Goal: Complete application form

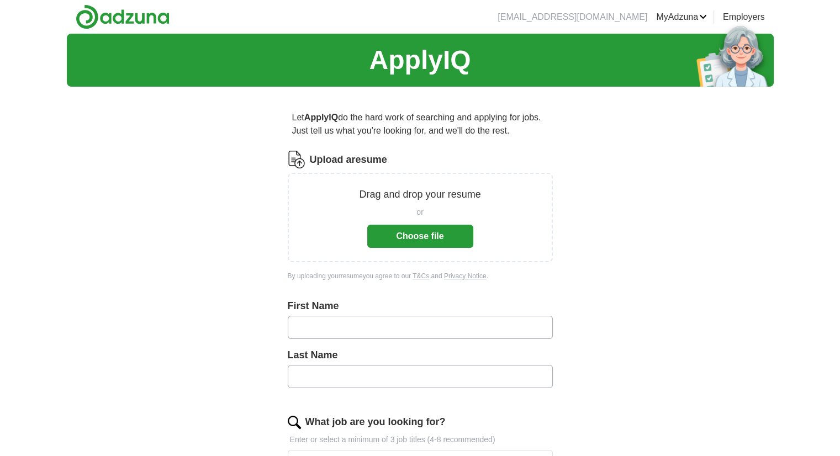
scroll to position [10, 0]
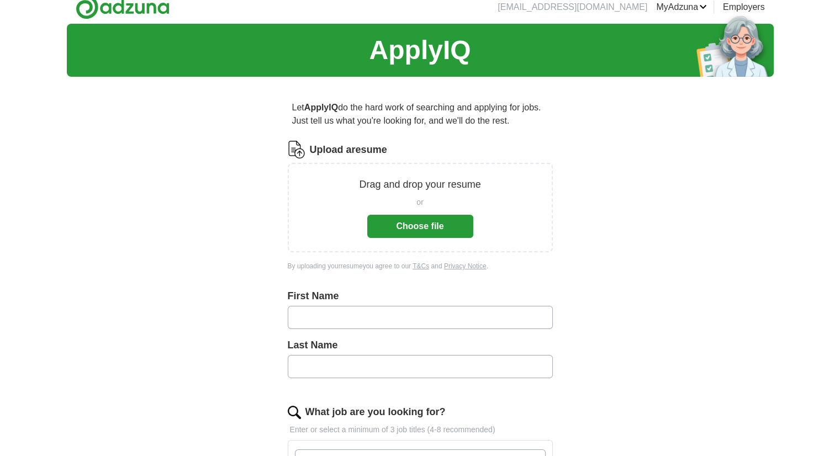
click at [426, 239] on div "Drag and drop your resume or Choose file" at bounding box center [420, 207] width 265 height 89
click at [426, 231] on button "Choose file" at bounding box center [420, 226] width 106 height 23
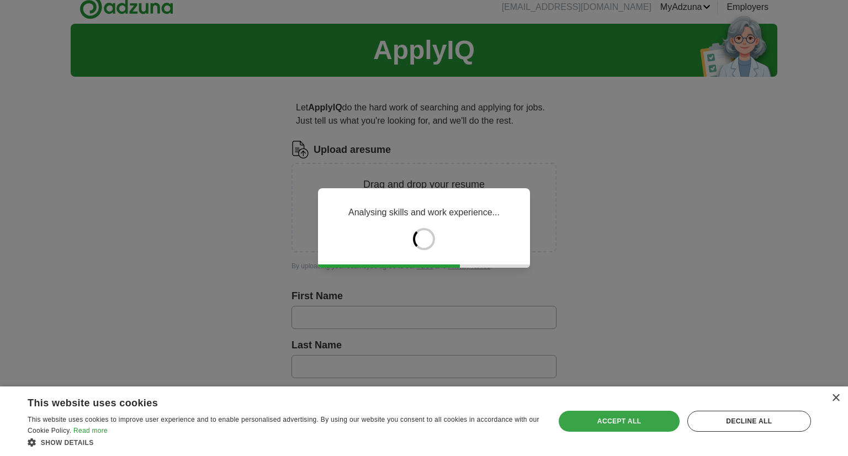
click at [642, 411] on div "Accept all" at bounding box center [619, 421] width 120 height 21
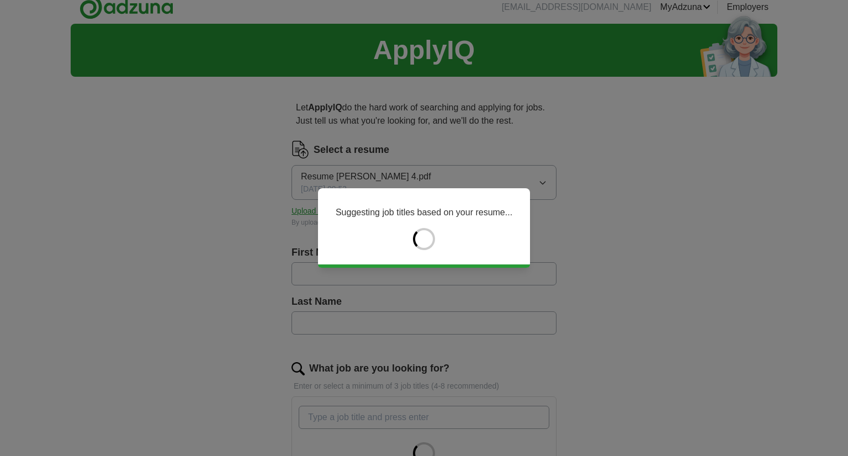
type input "*****"
type input "**********"
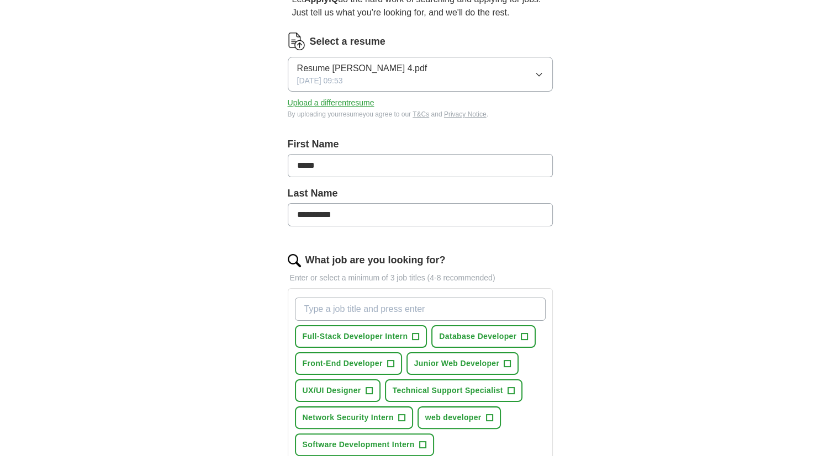
scroll to position [122, 0]
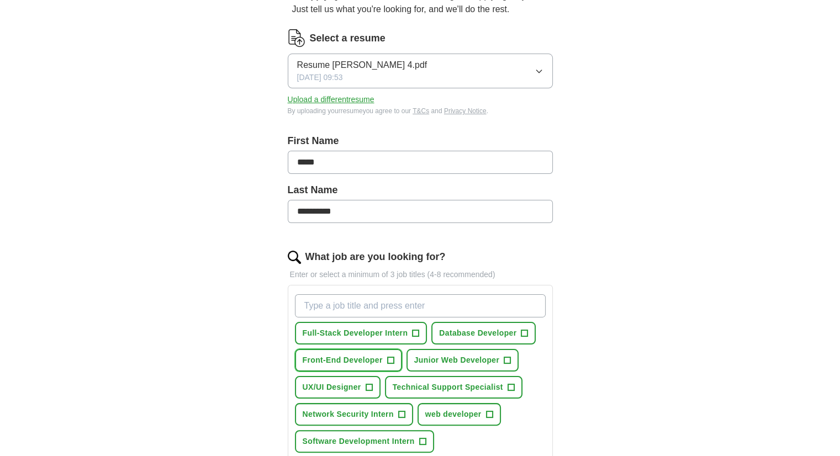
click at [387, 358] on span "+" at bounding box center [390, 360] width 7 height 9
click at [506, 356] on span "+" at bounding box center [507, 360] width 7 height 9
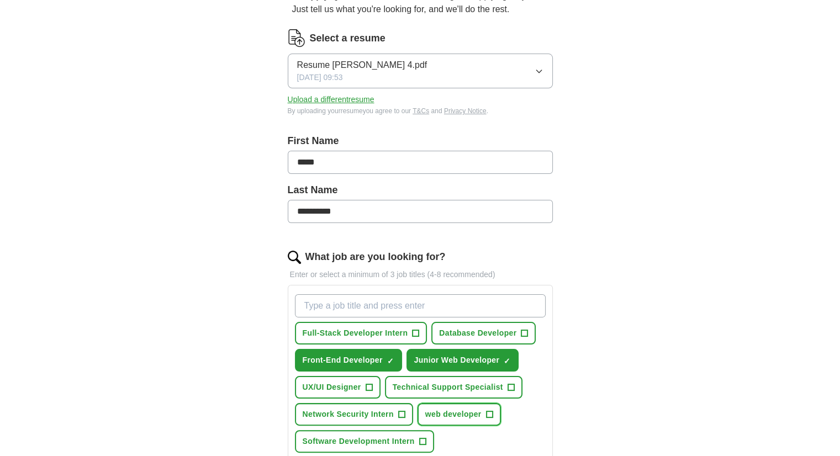
click at [487, 410] on span "+" at bounding box center [489, 414] width 7 height 9
click at [397, 406] on button "Network Security Intern +" at bounding box center [354, 414] width 118 height 23
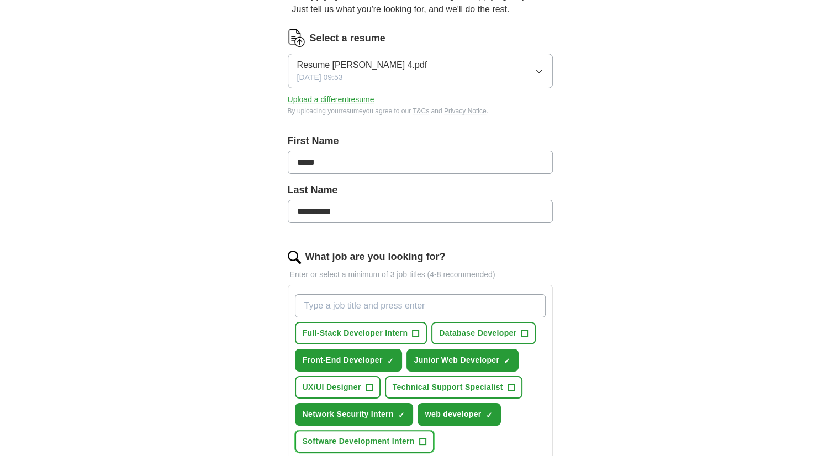
click at [417, 438] on button "Software Development Intern +" at bounding box center [364, 441] width 139 height 23
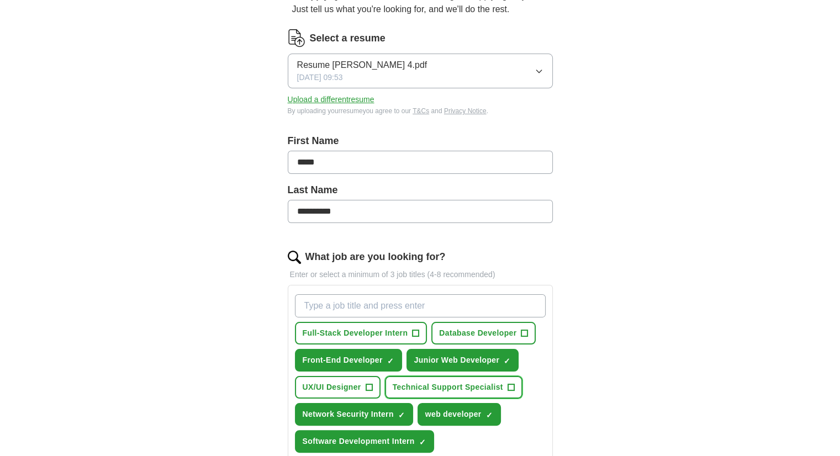
click at [499, 382] on span "Technical Support Specialist" at bounding box center [448, 388] width 110 height 12
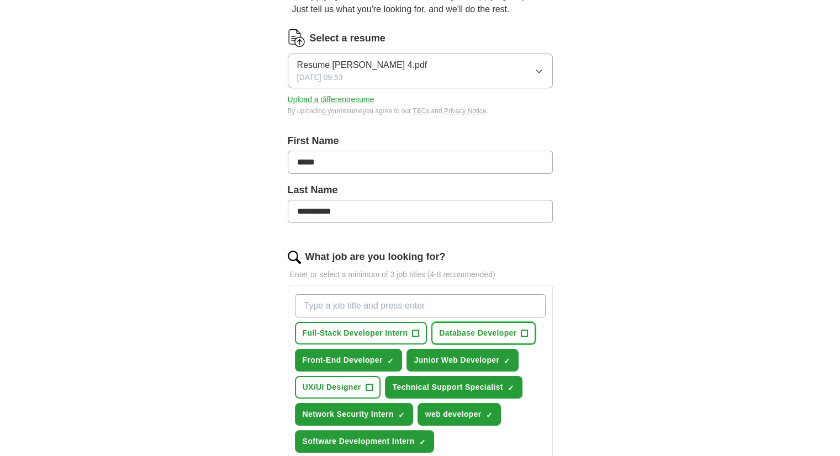
click at [498, 331] on span "Database Developer" at bounding box center [477, 334] width 77 height 12
click at [409, 333] on button "Full-Stack Developer Intern +" at bounding box center [361, 333] width 133 height 23
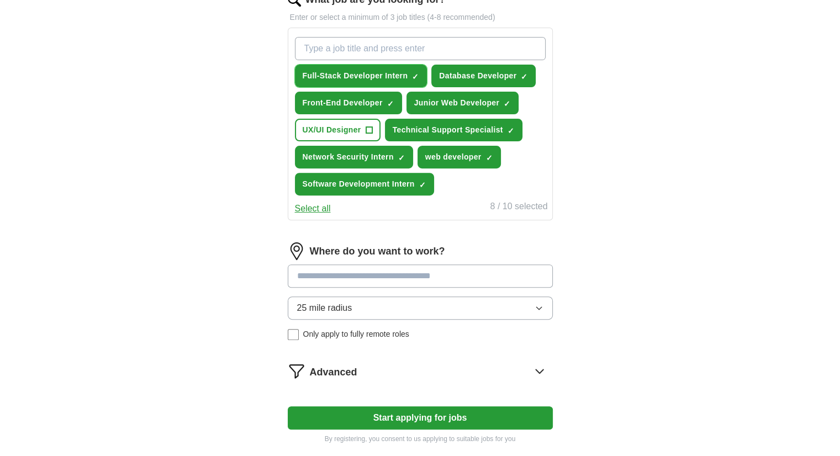
scroll to position [402, 0]
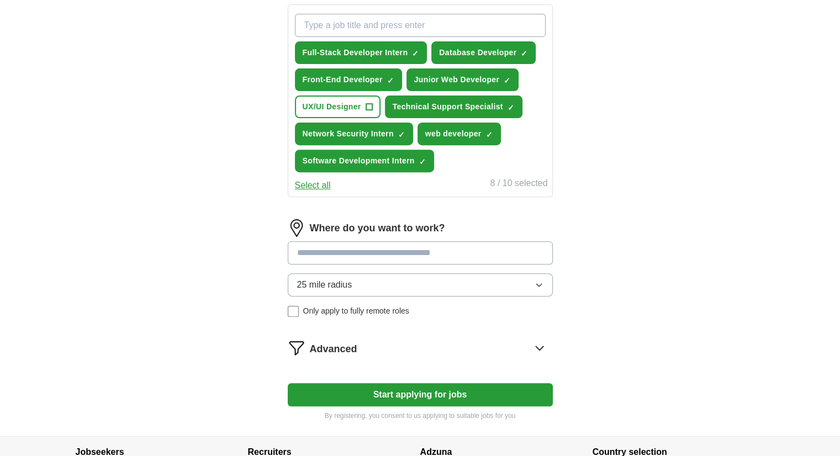
click at [429, 247] on input at bounding box center [420, 252] width 265 height 23
click at [369, 103] on span "+" at bounding box center [369, 107] width 7 height 9
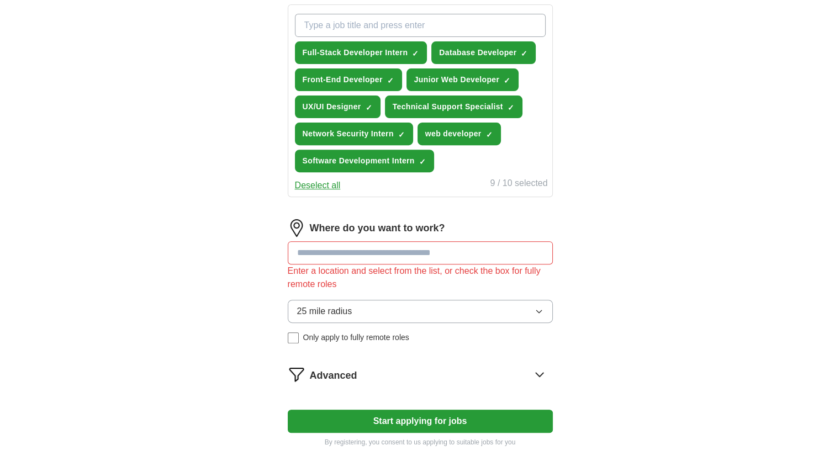
click at [387, 254] on input at bounding box center [420, 252] width 265 height 23
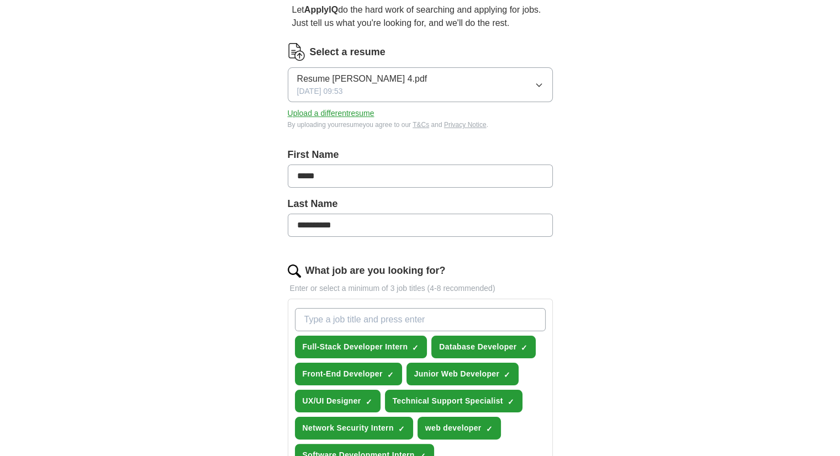
scroll to position [0, 0]
